Goal: Task Accomplishment & Management: Complete application form

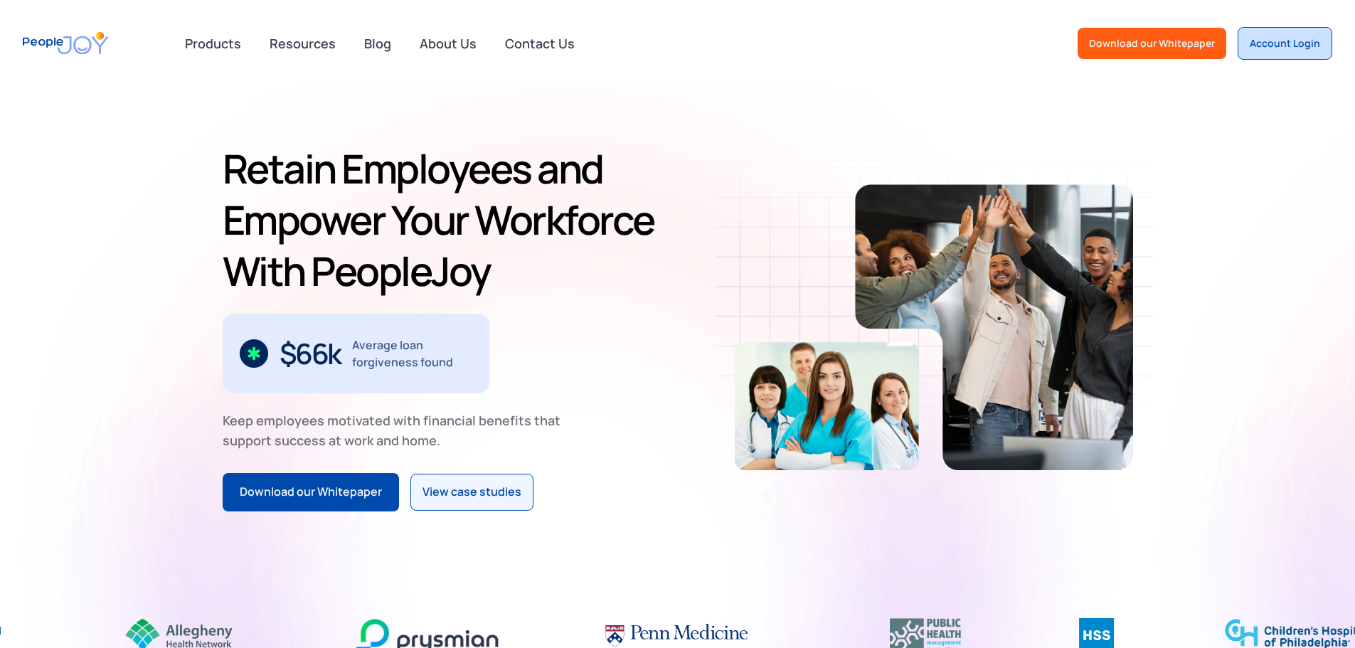
click at [1276, 43] on div "Account Login" at bounding box center [1285, 43] width 70 height 14
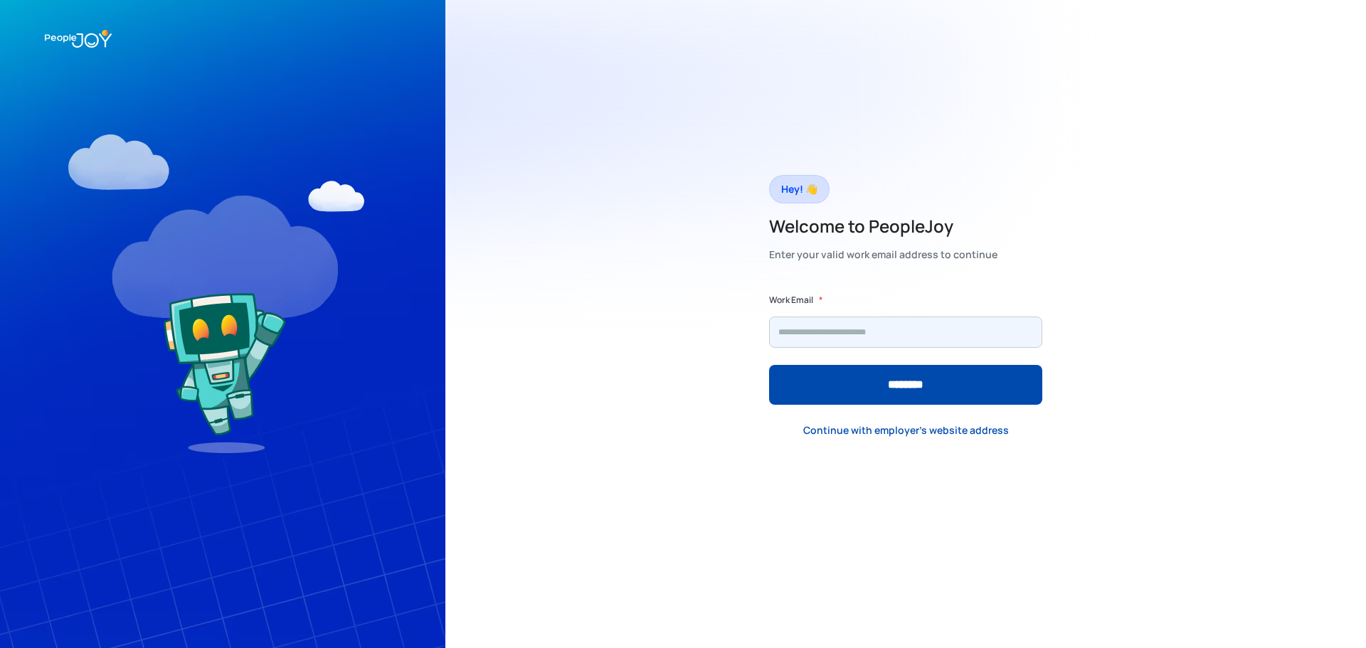
click at [885, 326] on input "Form" at bounding box center [905, 332] width 273 height 31
type input "**********"
click at [769, 365] on input "********" at bounding box center [905, 385] width 273 height 40
